Goal: Find specific page/section: Find specific page/section

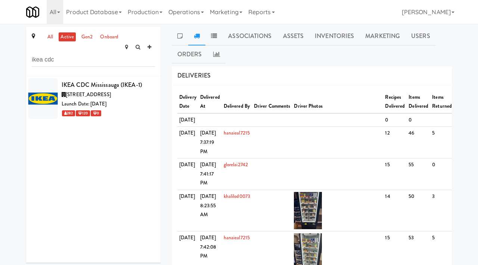
scroll to position [21, 0]
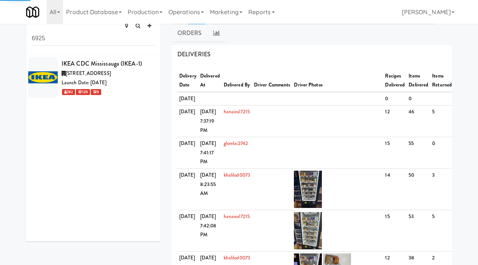
type input "6925"
click at [133, 69] on div "[STREET_ADDRESS]" at bounding box center [108, 73] width 93 height 9
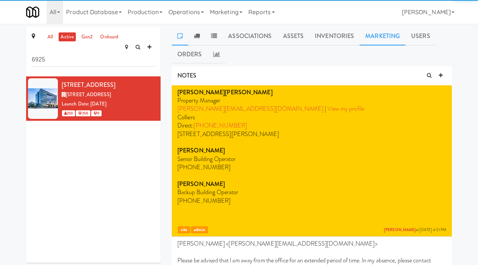
click at [374, 36] on link "Marketing" at bounding box center [383, 36] width 46 height 19
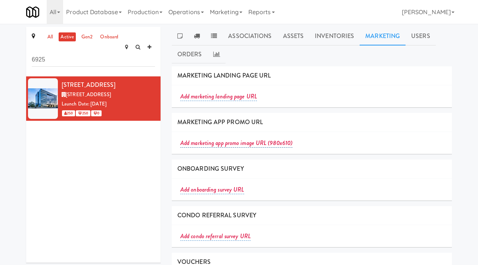
scroll to position [65, 0]
